Goal: Task Accomplishment & Management: Manage account settings

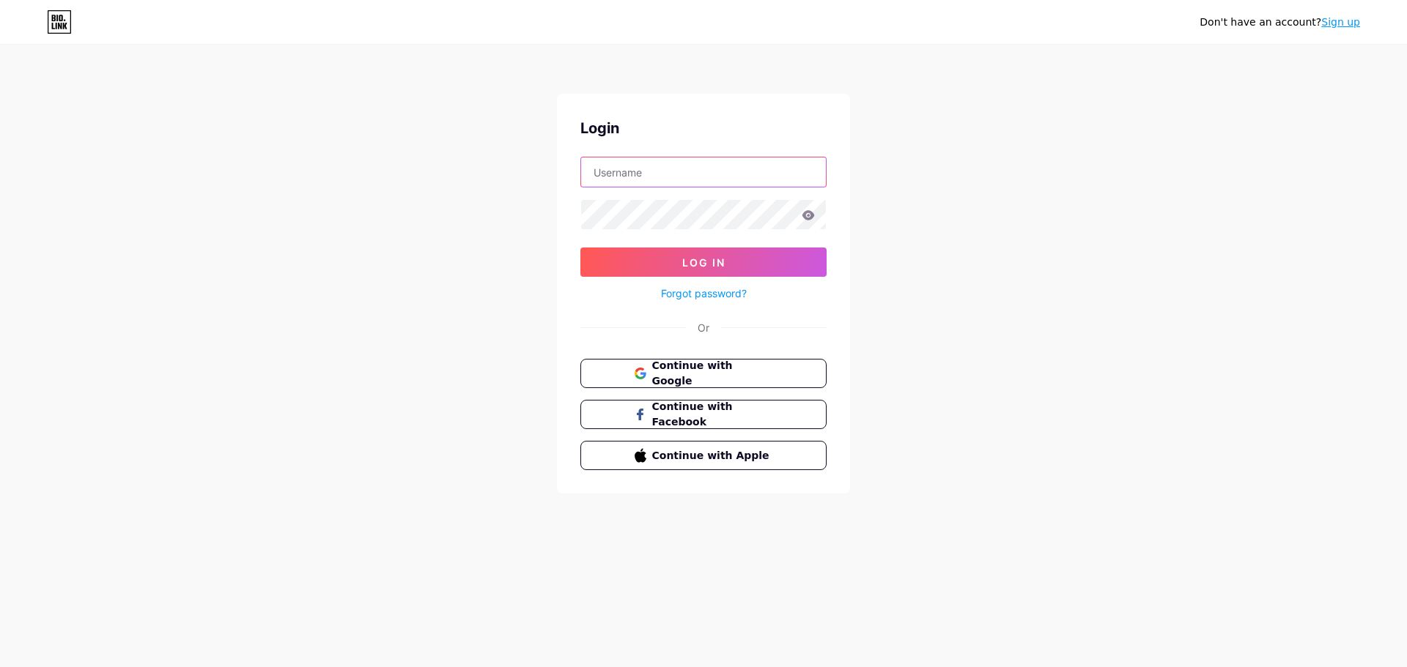
click at [688, 171] on input "text" at bounding box center [703, 172] width 245 height 29
type input "[EMAIL_ADDRESS][DOMAIN_NAME]"
click at [1001, 268] on div "Don't have an account? Sign up Login compuka@hotmail.com Log In Forgot password…" at bounding box center [703, 270] width 1407 height 541
click at [703, 369] on span "Continue with Google" at bounding box center [712, 374] width 122 height 32
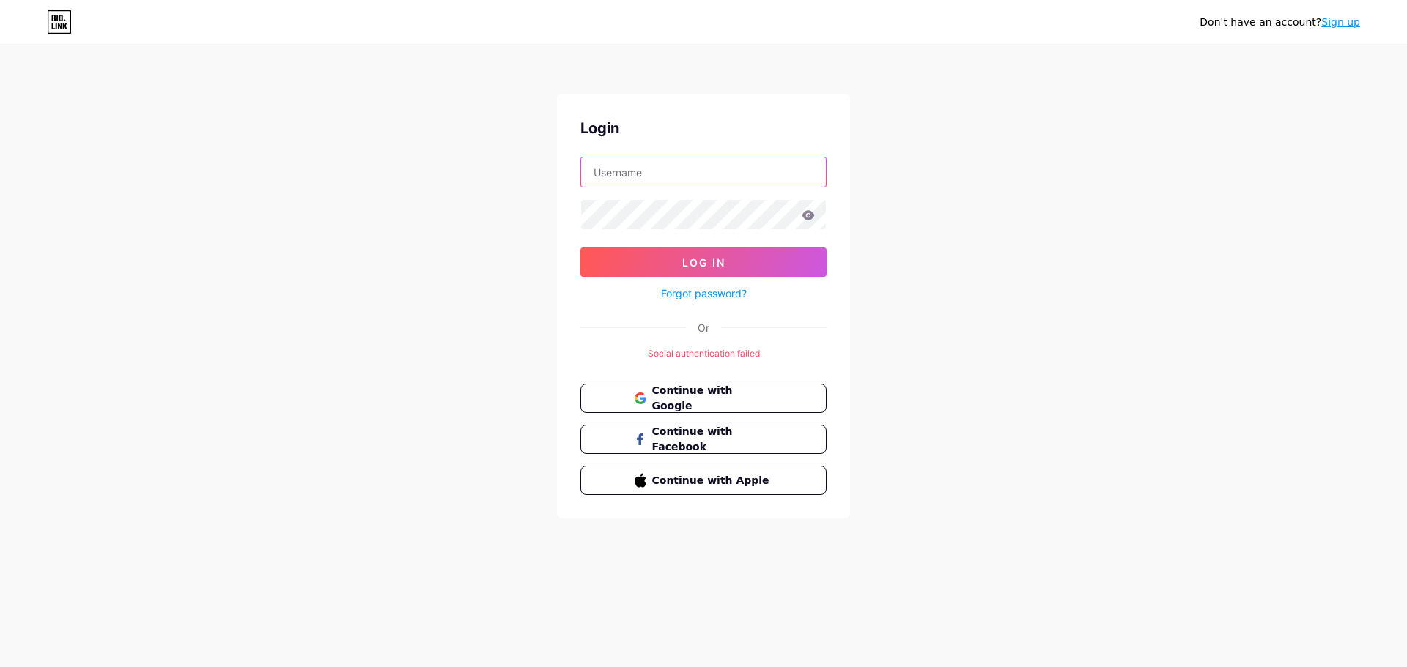
click at [676, 178] on input "text" at bounding box center [703, 172] width 245 height 29
paste input "compuka@hotmail.com"
type input "compuka@hotmail.com"
click at [710, 255] on button "Log In" at bounding box center [703, 262] width 246 height 29
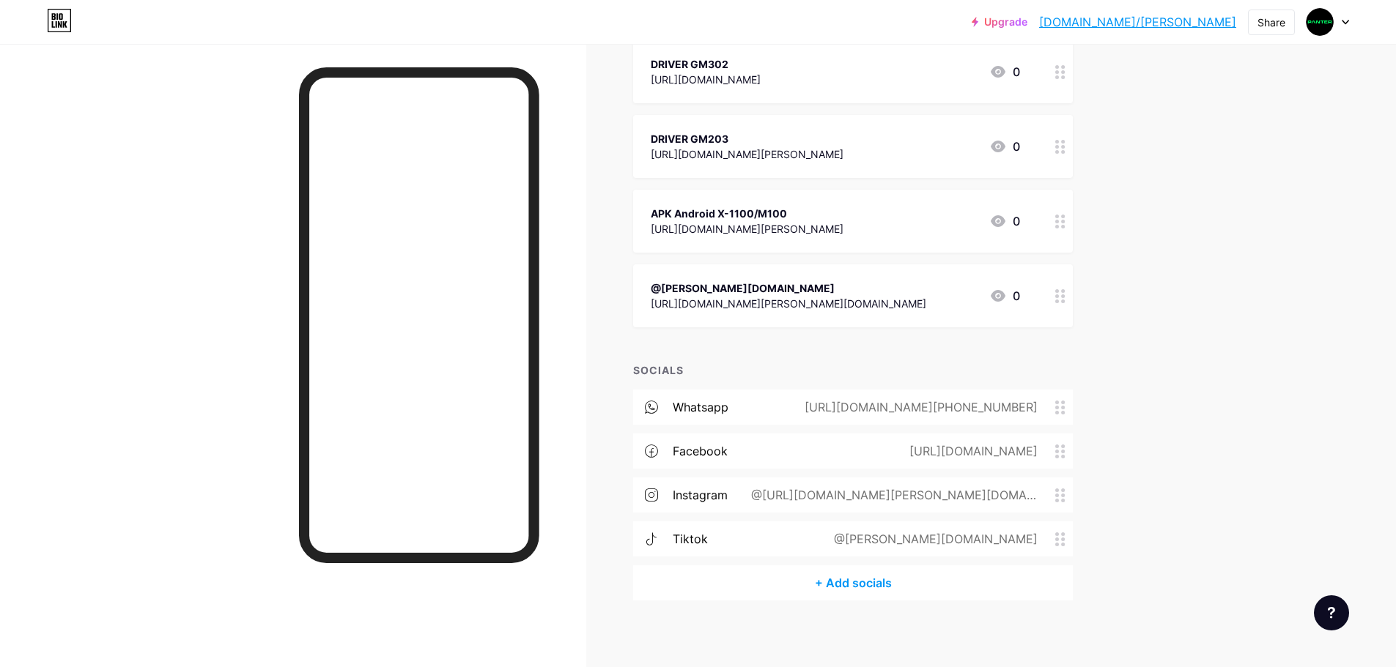
scroll to position [421, 0]
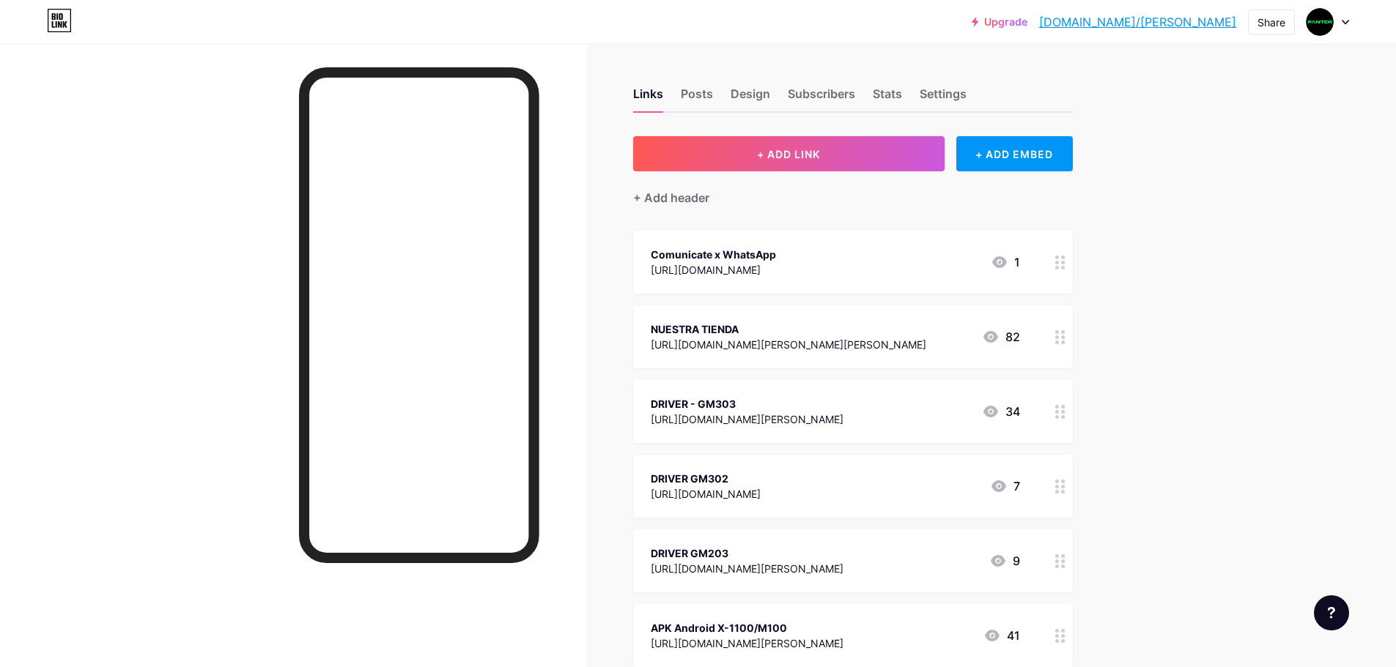
click at [1347, 20] on icon at bounding box center [1344, 22] width 7 height 5
click at [1325, 19] on img at bounding box center [1319, 21] width 23 height 23
click at [1324, 21] on img at bounding box center [1319, 21] width 23 height 23
click at [1344, 25] on div at bounding box center [1327, 22] width 42 height 26
click at [1238, 132] on div "+ Add a new page" at bounding box center [1259, 126] width 164 height 15
